Goal: Check status: Check status

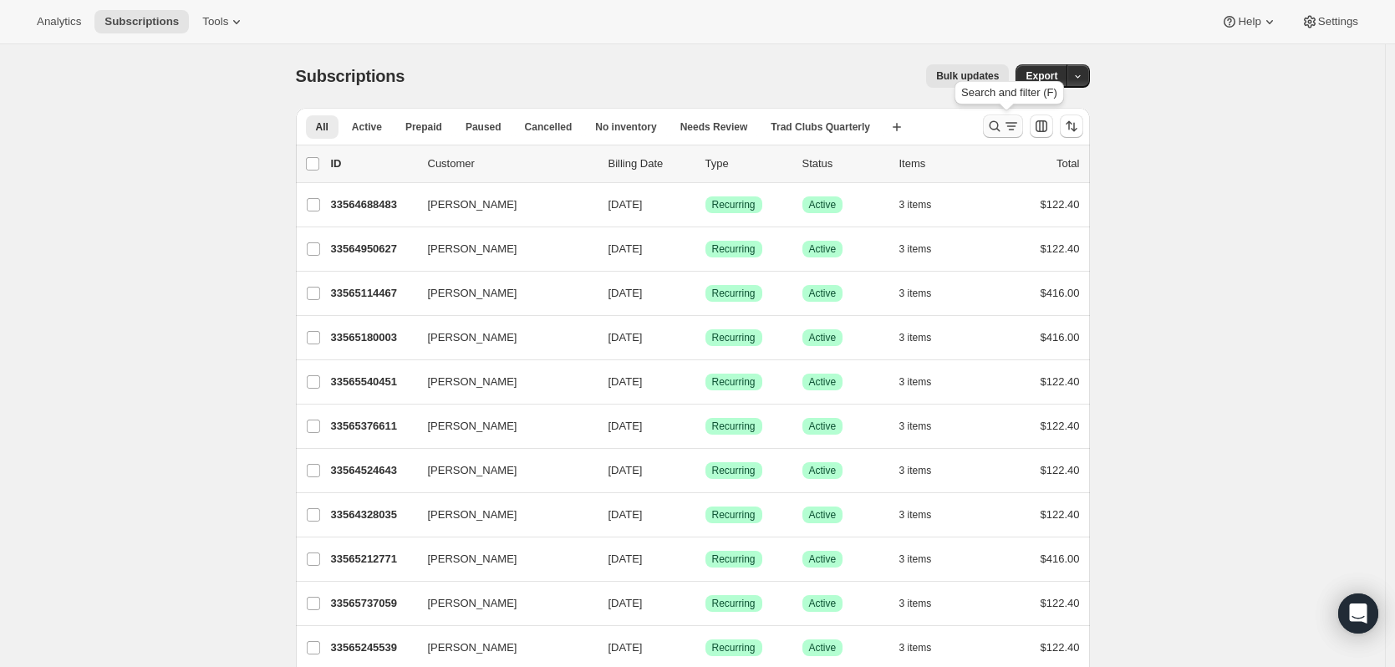
click at [997, 127] on icon "Search and filter results" at bounding box center [994, 126] width 17 height 17
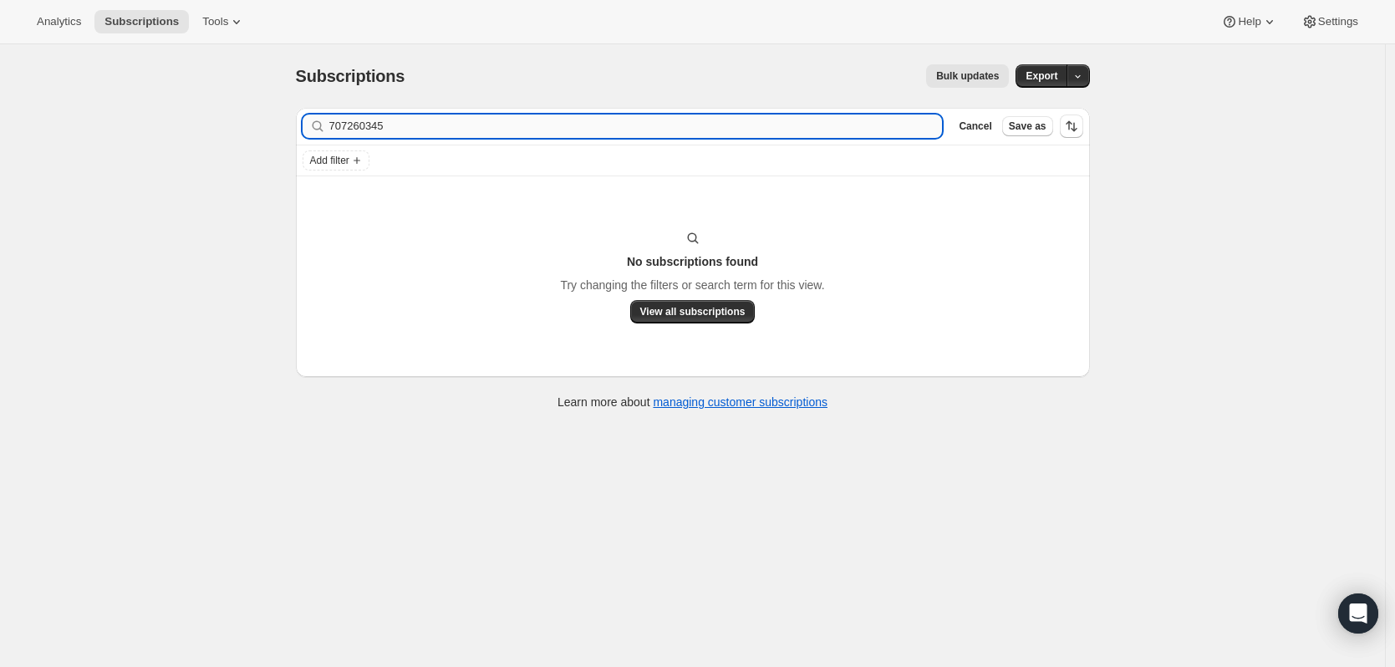
click at [693, 128] on input "707260345" at bounding box center [636, 126] width 614 height 23
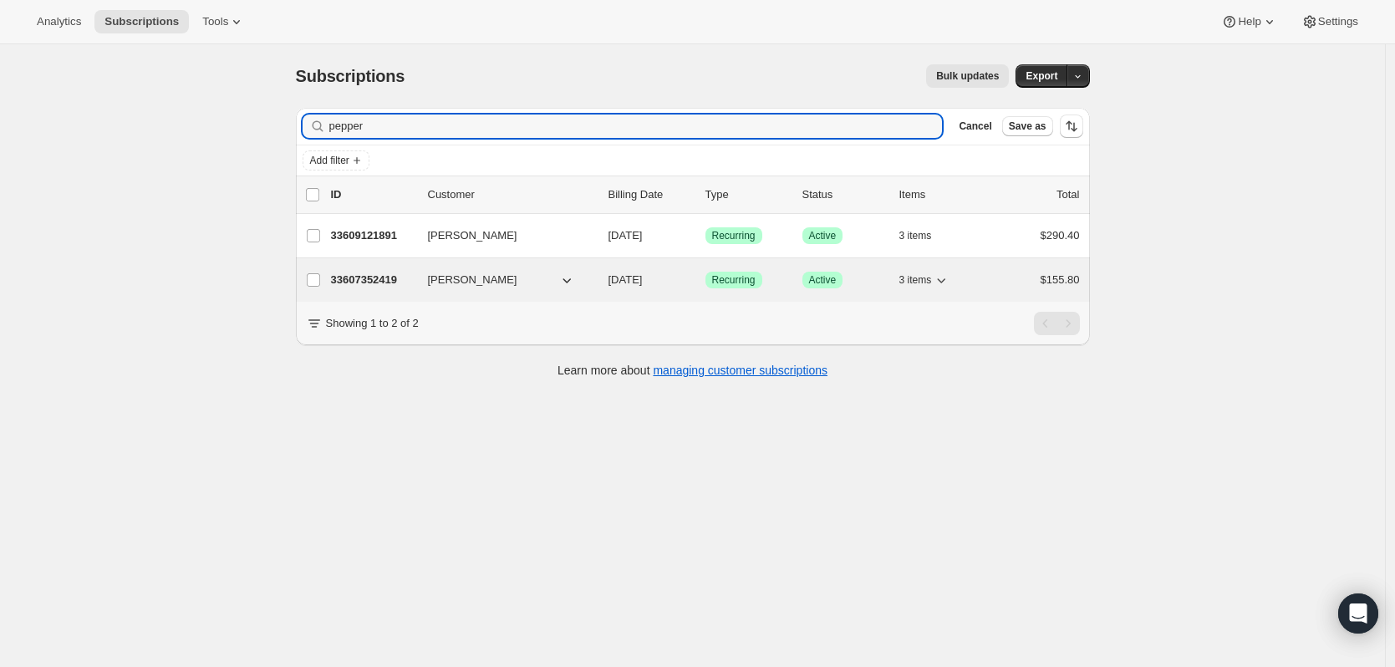
type input "pepper"
click at [351, 280] on p "33607352419" at bounding box center [373, 280] width 84 height 17
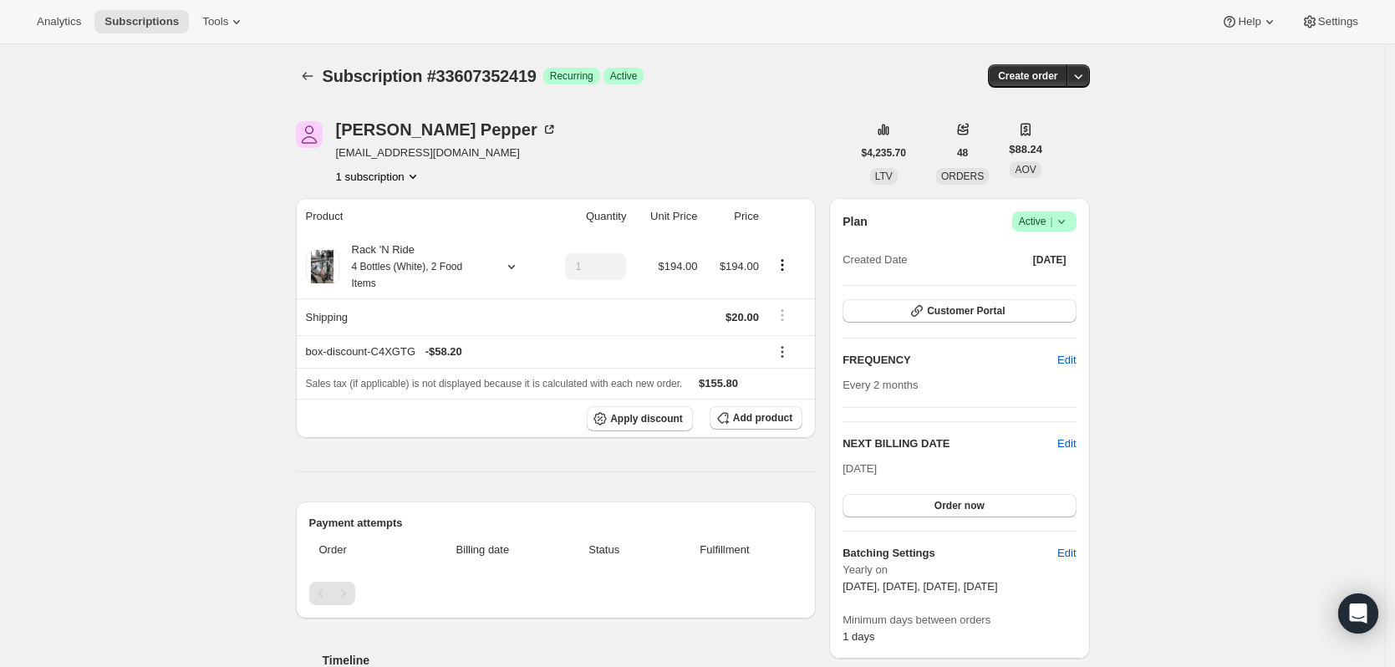
click at [394, 155] on span "[EMAIL_ADDRESS][DOMAIN_NAME]" at bounding box center [446, 153] width 221 height 17
click at [542, 155] on div "[PERSON_NAME] [EMAIL_ADDRESS][DOMAIN_NAME] 1 subscription" at bounding box center [574, 153] width 556 height 64
